Goal: Information Seeking & Learning: Learn about a topic

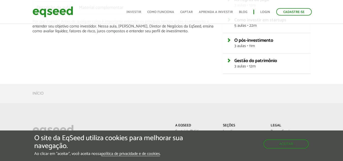
scroll to position [133, 0]
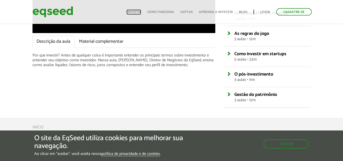
click at [140, 13] on link "Investir" at bounding box center [134, 11] width 15 height 3
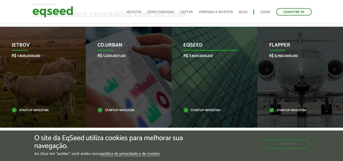
click at [206, 58] on p "R$ 7.500.000,00" at bounding box center [211, 55] width 55 height 5
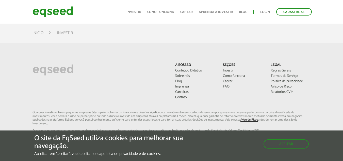
scroll to position [254, 0]
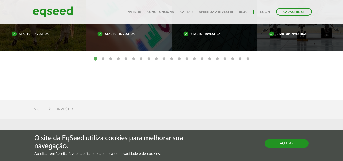
click at [289, 143] on button "Aceitar" at bounding box center [287, 143] width 44 height 8
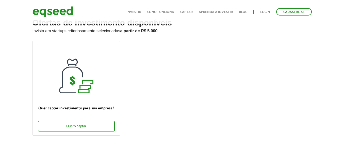
scroll to position [0, 0]
